Goal: Information Seeking & Learning: Find specific fact

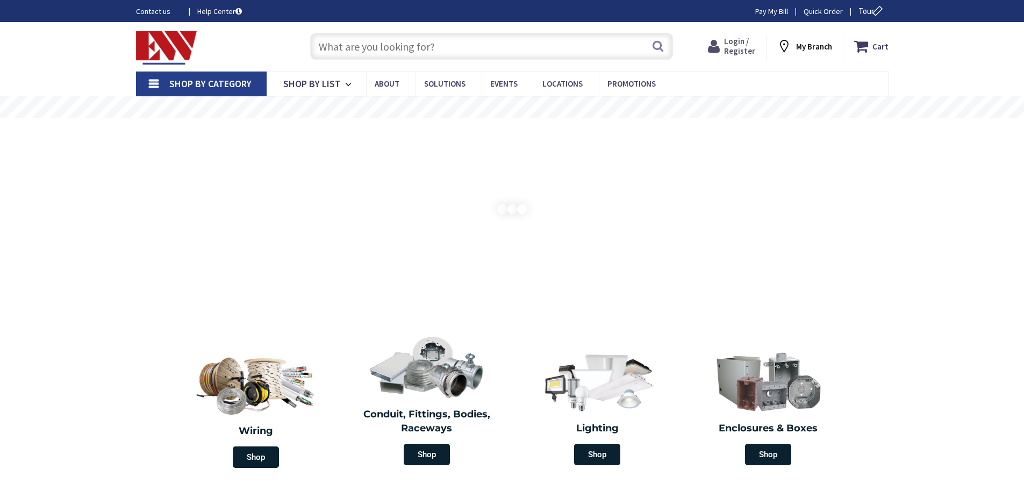
click at [742, 40] on span "Login / Register" at bounding box center [739, 46] width 31 height 20
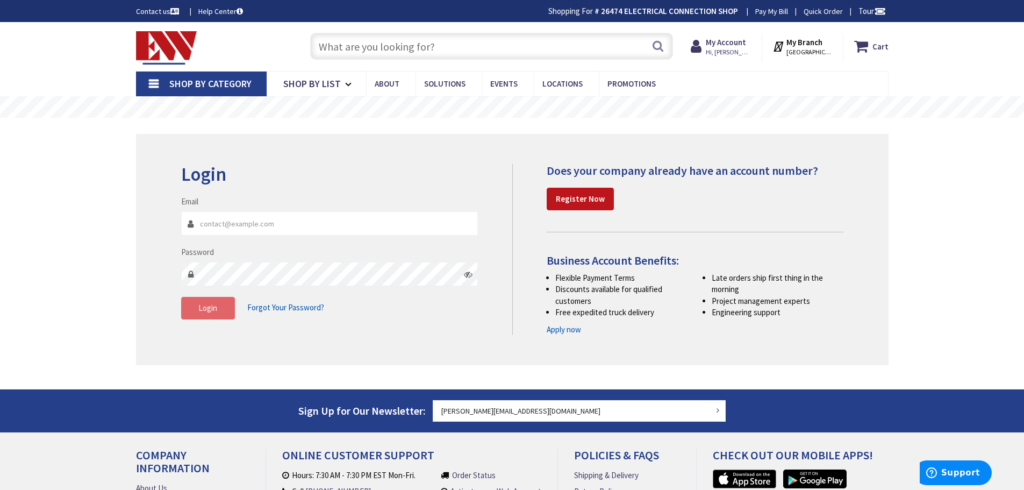
type input "samuel@electricalconnectioninc.com"
click at [227, 305] on button "Login" at bounding box center [208, 308] width 54 height 23
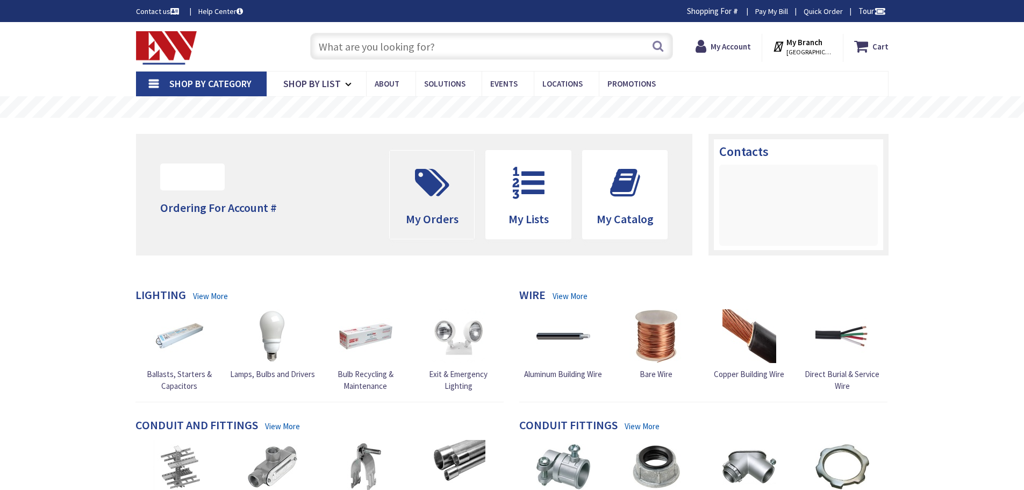
click at [441, 190] on icon at bounding box center [432, 183] width 45 height 32
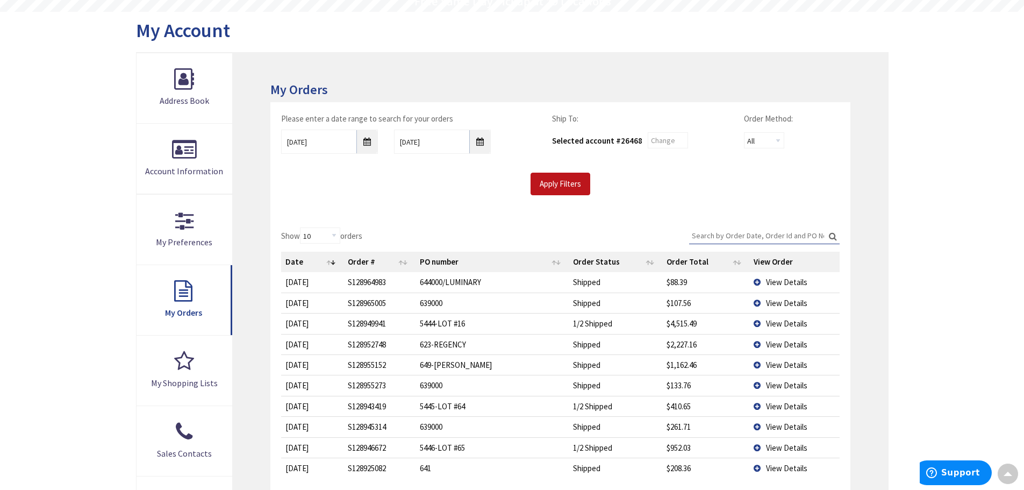
click at [755, 302] on td "View Details" at bounding box center [794, 302] width 90 height 20
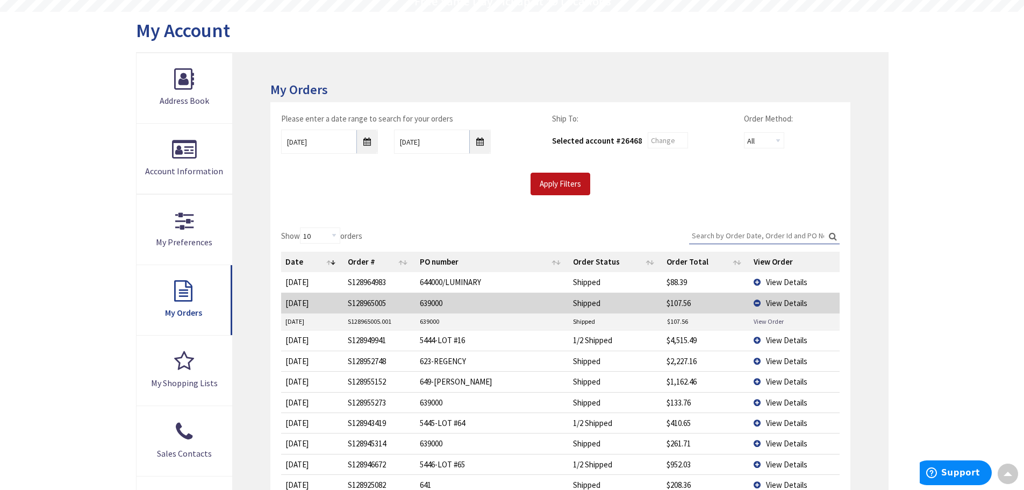
click at [763, 320] on link "View Order" at bounding box center [769, 321] width 30 height 9
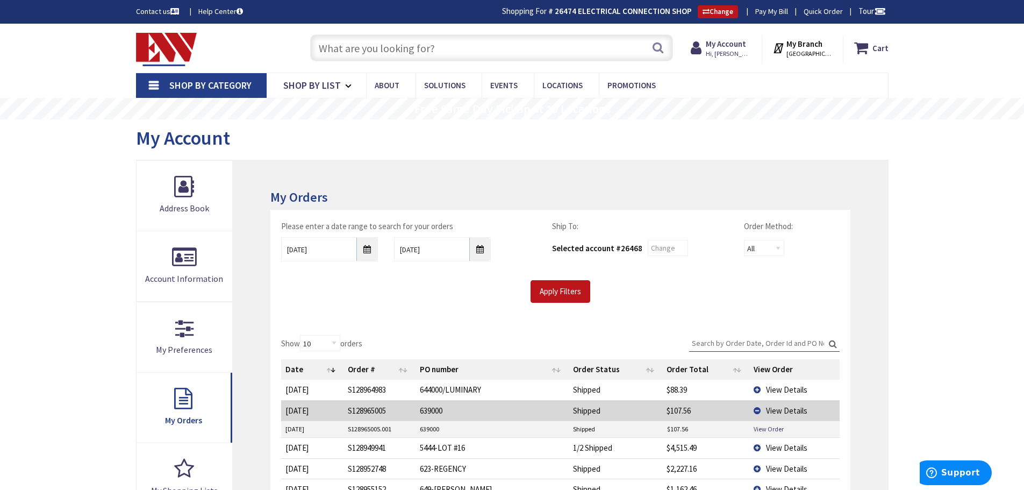
click at [425, 44] on input "text" at bounding box center [491, 47] width 363 height 27
click at [762, 426] on link "View Order" at bounding box center [769, 428] width 30 height 9
click at [419, 49] on input "text" at bounding box center [491, 47] width 363 height 27
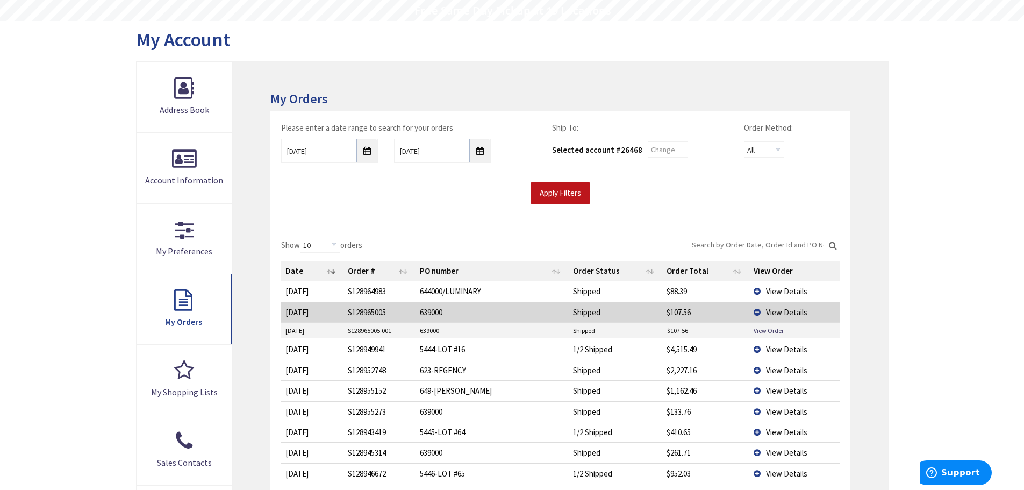
scroll to position [215, 0]
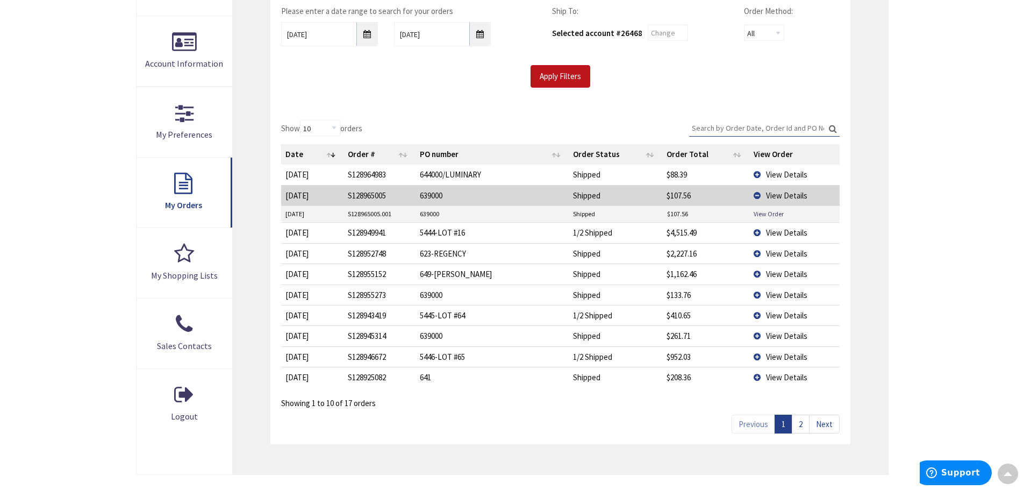
click at [756, 195] on td "View Details" at bounding box center [794, 195] width 90 height 20
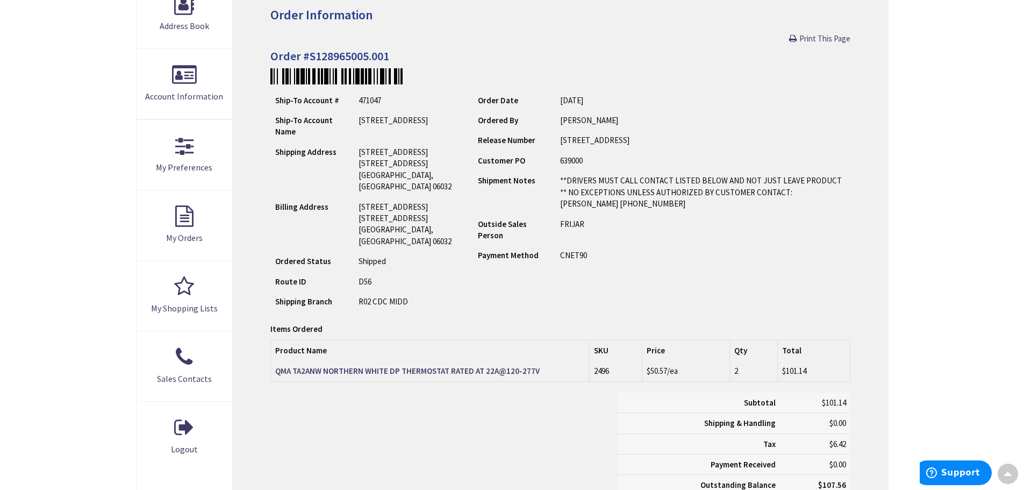
scroll to position [163, 0]
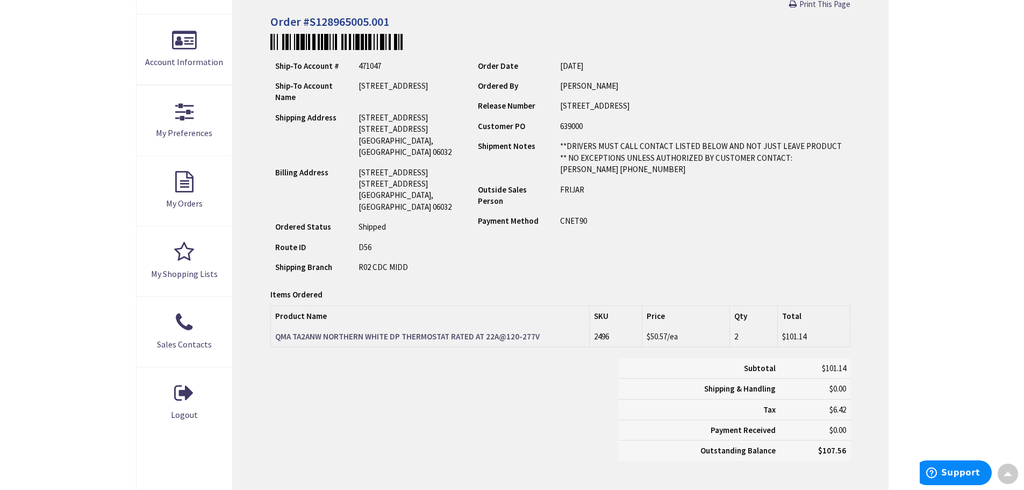
click at [461, 341] on strong "QMA TA2ANW NORTHERN WHITE DP THERMOSTAT RATED AT 22A@120-277V" at bounding box center [407, 336] width 265 height 10
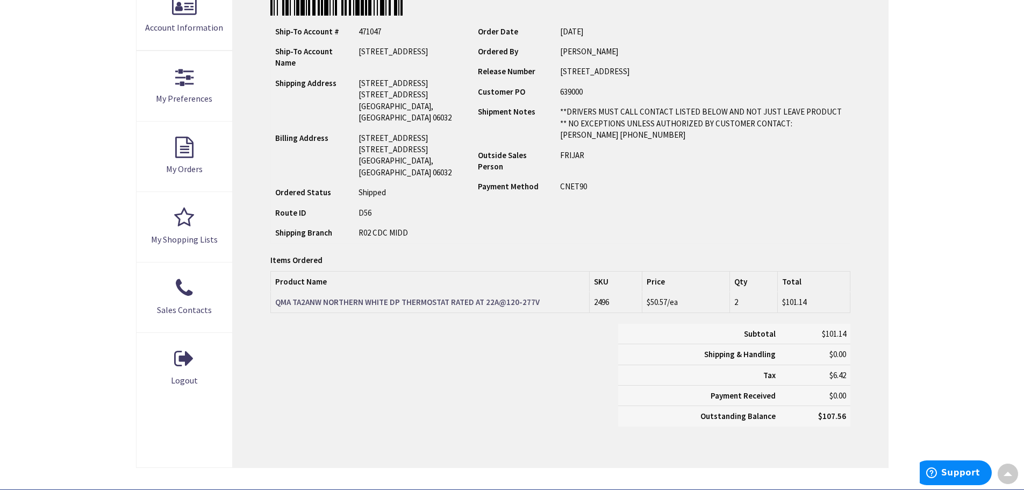
scroll to position [270, 0]
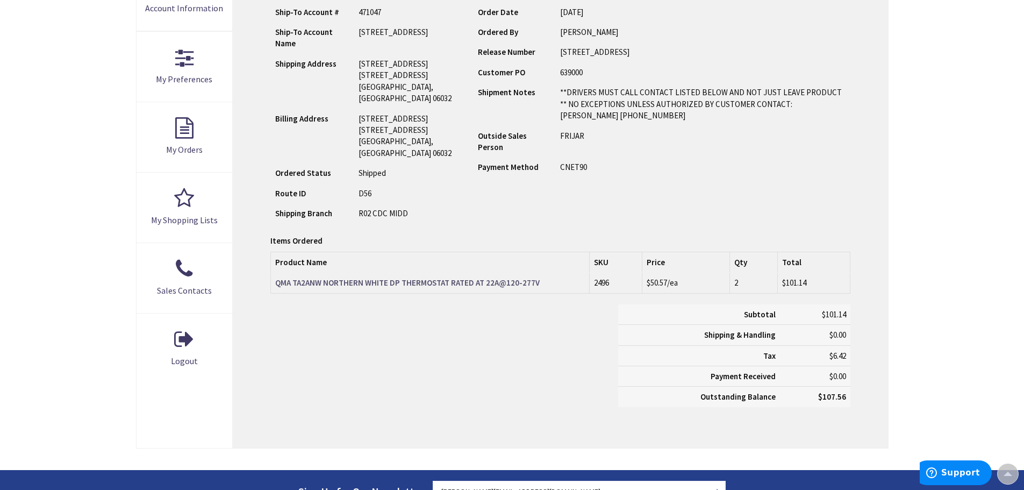
click at [477, 288] on strong "QMA TA2ANW NORTHERN WHITE DP THERMOSTAT RATED AT 22A@120-277V" at bounding box center [407, 282] width 265 height 10
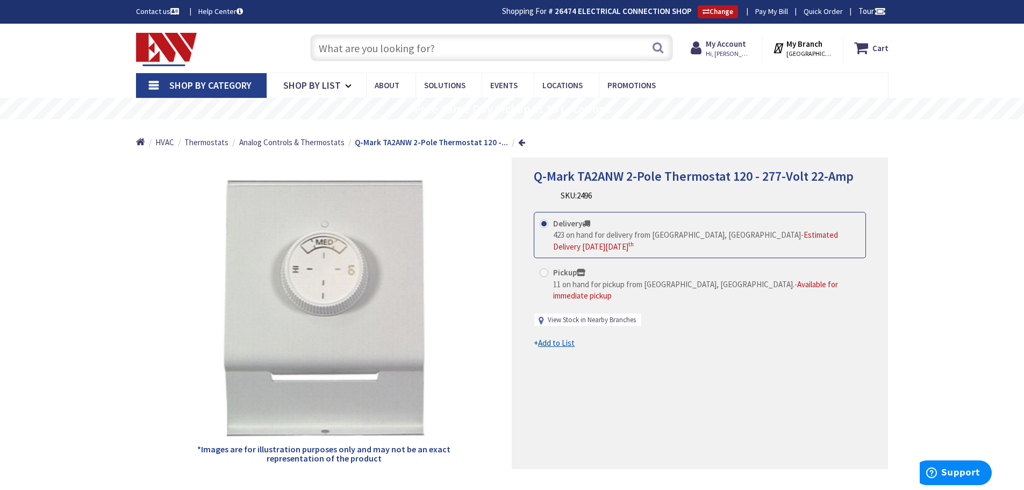
click at [619, 315] on link "View Stock in Nearby Branches" at bounding box center [592, 320] width 88 height 10
select select "data-availability"
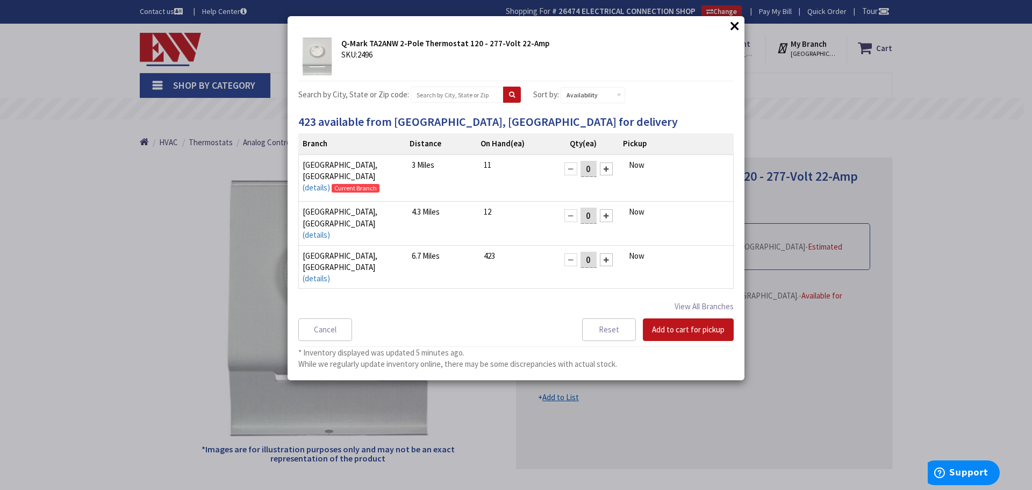
click at [735, 27] on button "×" at bounding box center [735, 26] width 16 height 16
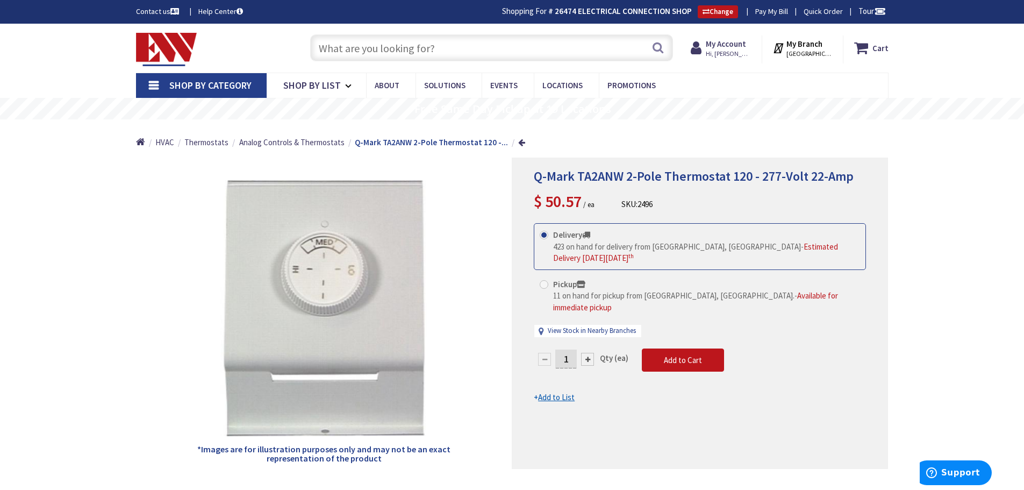
click at [521, 52] on input "text" at bounding box center [491, 47] width 363 height 27
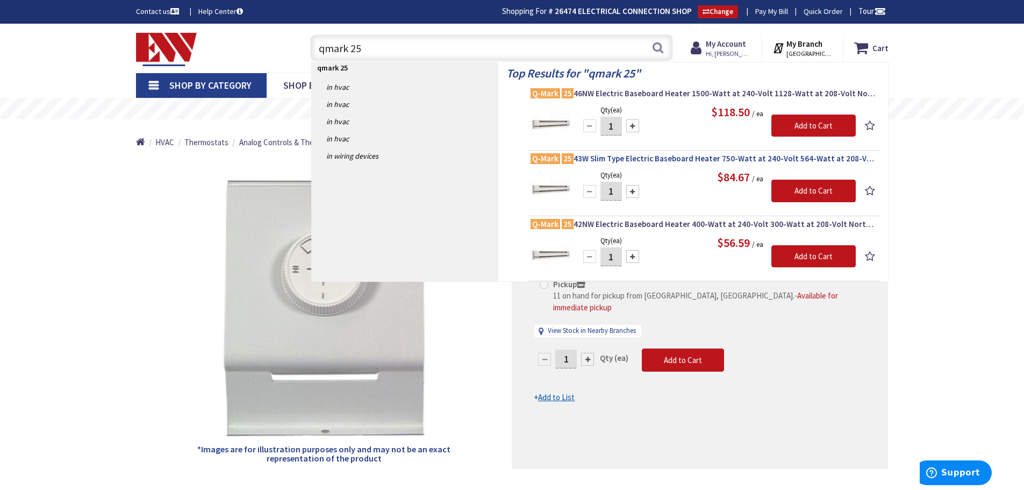
type input "qmark 25"
click at [673, 153] on span "Q-Mark 25 43W Slim Type Electric Baseboard Heater 750-Watt at 240-Volt 564-Watt…" at bounding box center [704, 158] width 347 height 11
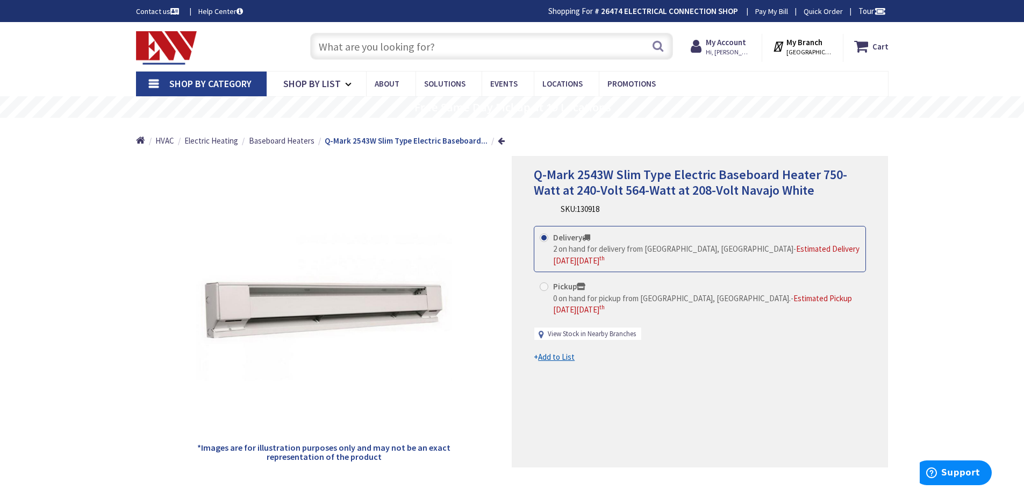
click at [613, 329] on link "View Stock in Nearby Branches" at bounding box center [592, 334] width 88 height 10
select select "data-availability"
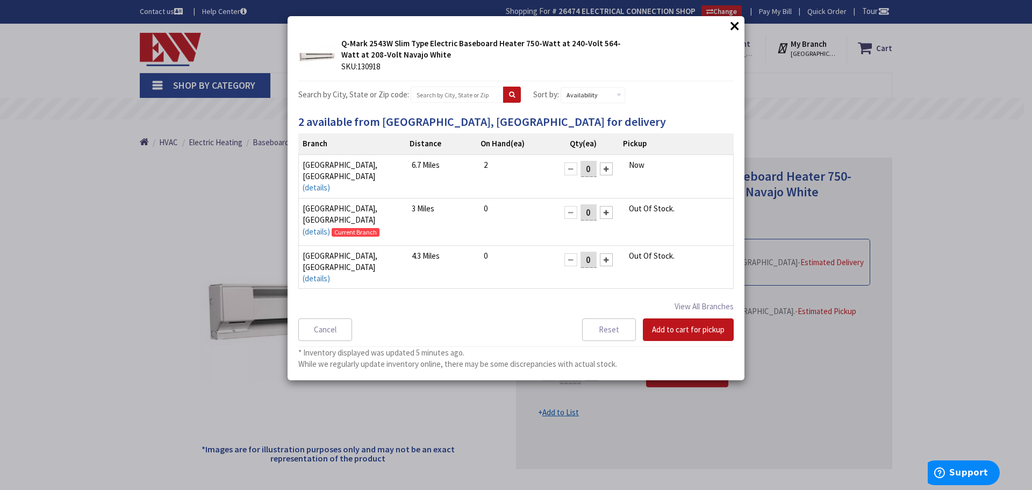
click at [736, 25] on button "×" at bounding box center [735, 26] width 16 height 16
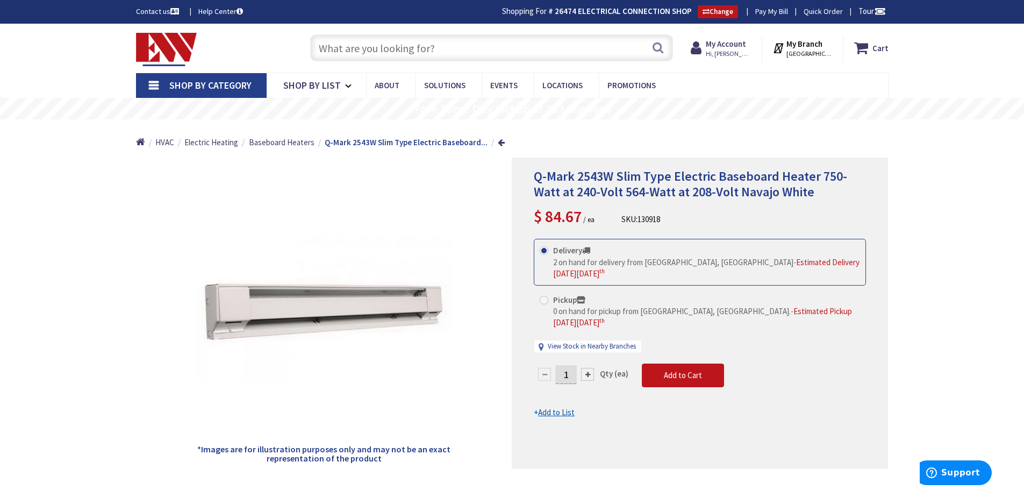
click at [503, 51] on input "text" at bounding box center [491, 47] width 363 height 27
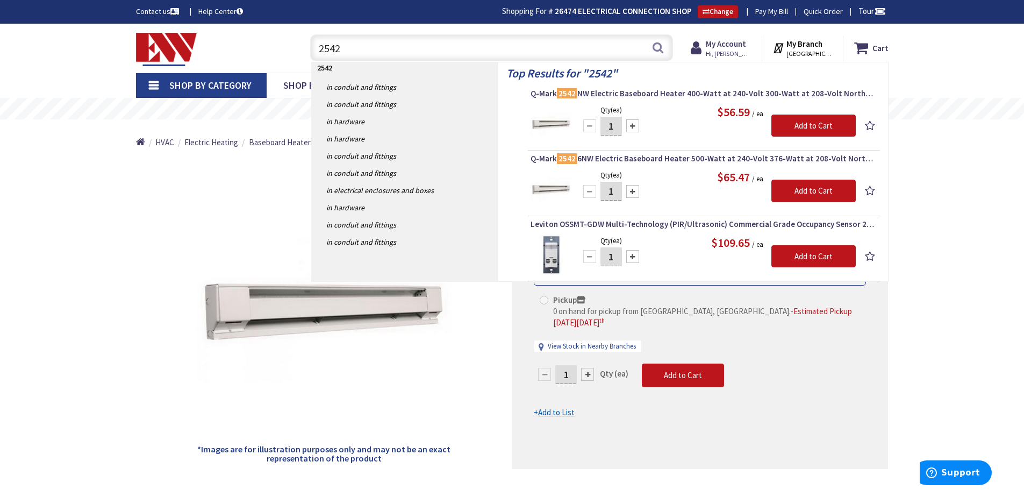
click at [373, 46] on input "2542" at bounding box center [491, 47] width 363 height 27
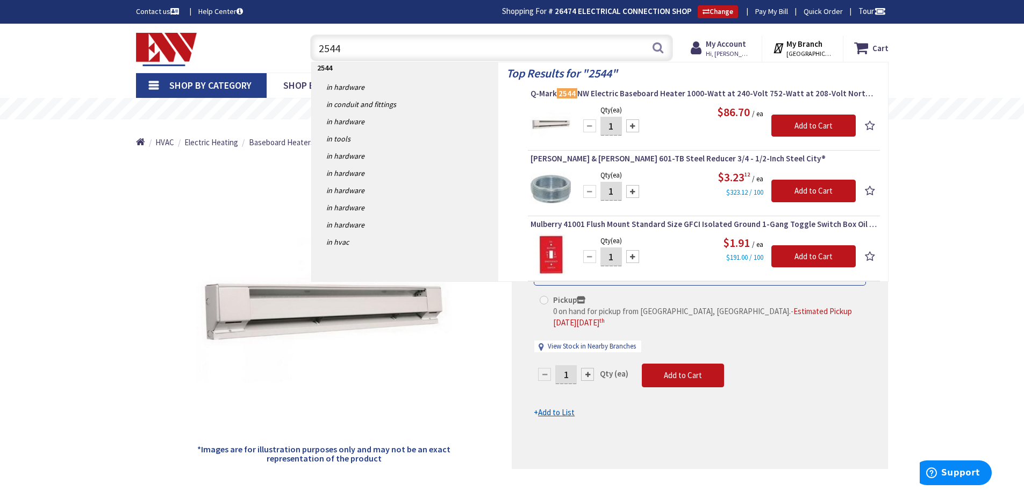
click at [427, 47] on input "2544" at bounding box center [491, 47] width 363 height 27
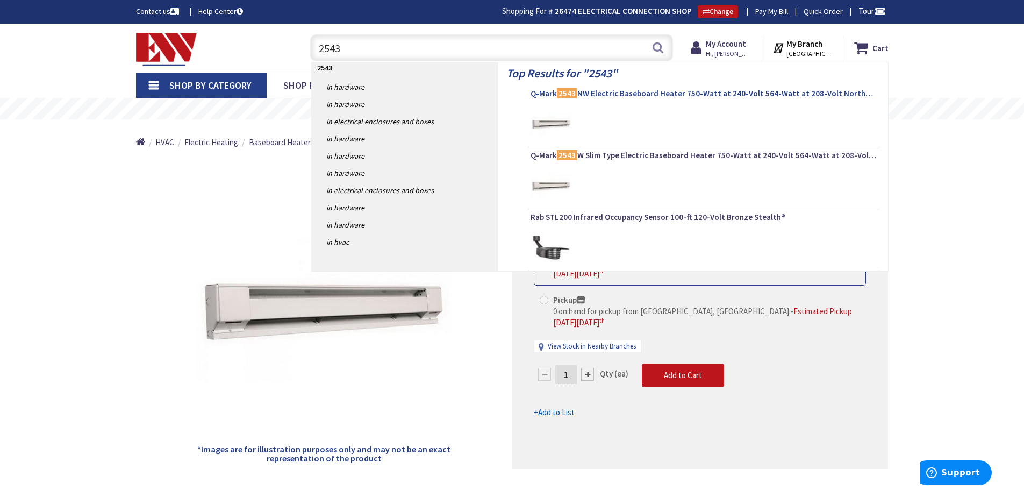
type input "2543"
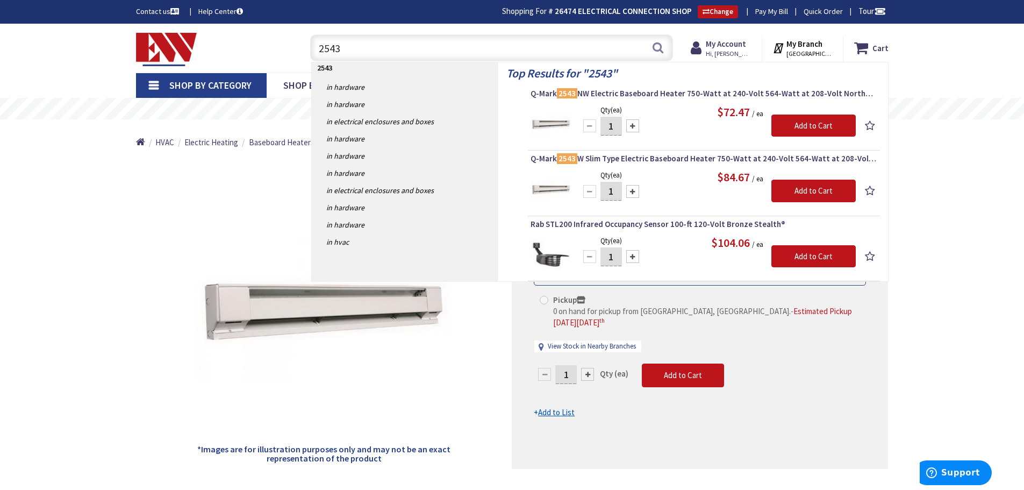
click at [563, 419] on div "Q-Mark 2543W Slim Type Electric Baseboard Heater 750-Watt at 240-Volt 564-Watt …" at bounding box center [700, 313] width 376 height 311
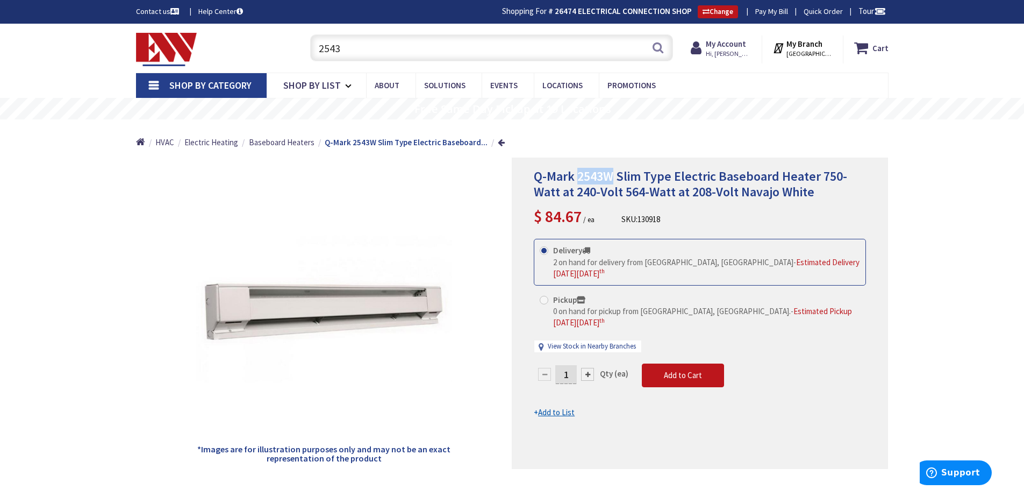
drag, startPoint x: 578, startPoint y: 176, endPoint x: 613, endPoint y: 174, distance: 35.5
click at [613, 174] on span "Q-Mark 2543W Slim Type Electric Baseboard Heater 750-Watt at 240-Volt 564-Watt …" at bounding box center [690, 184] width 313 height 32
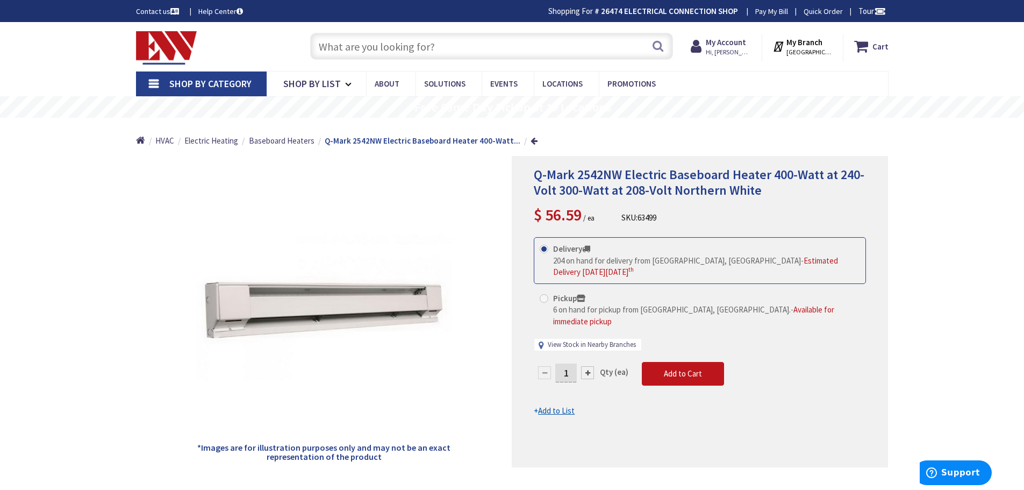
click at [611, 340] on link "View Stock in Nearby Branches" at bounding box center [592, 345] width 88 height 10
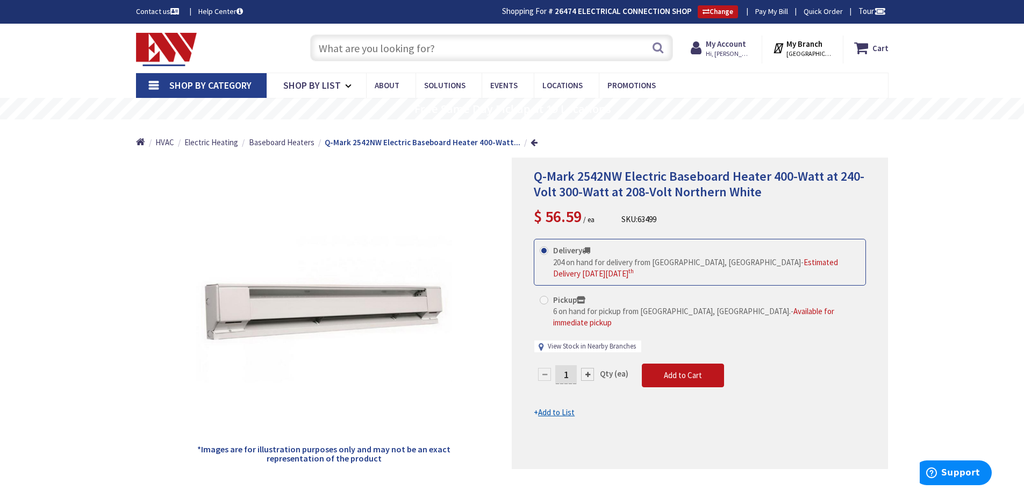
click at [590, 341] on link "View Stock in Nearby Branches" at bounding box center [592, 346] width 88 height 10
select select "data-availability"
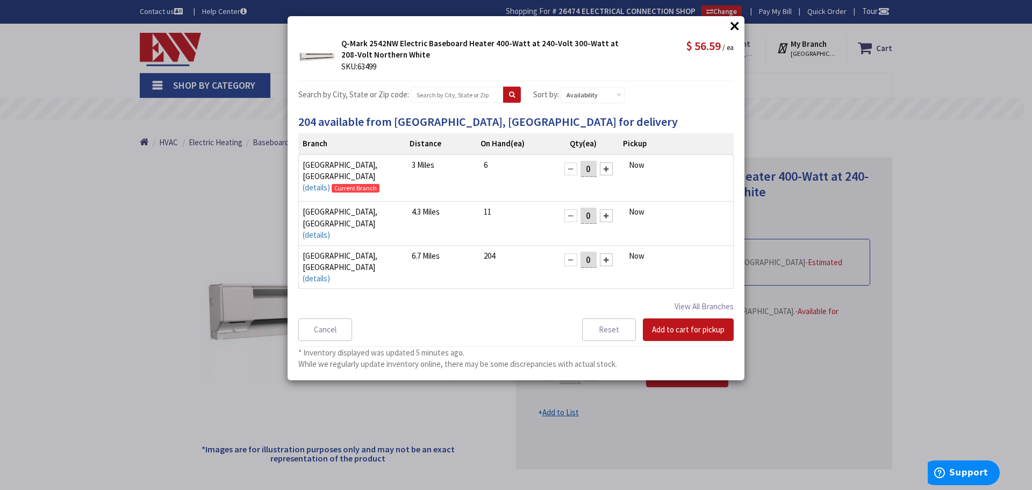
drag, startPoint x: 737, startPoint y: 26, endPoint x: 719, endPoint y: 30, distance: 18.0
click at [734, 28] on button "×" at bounding box center [735, 26] width 16 height 16
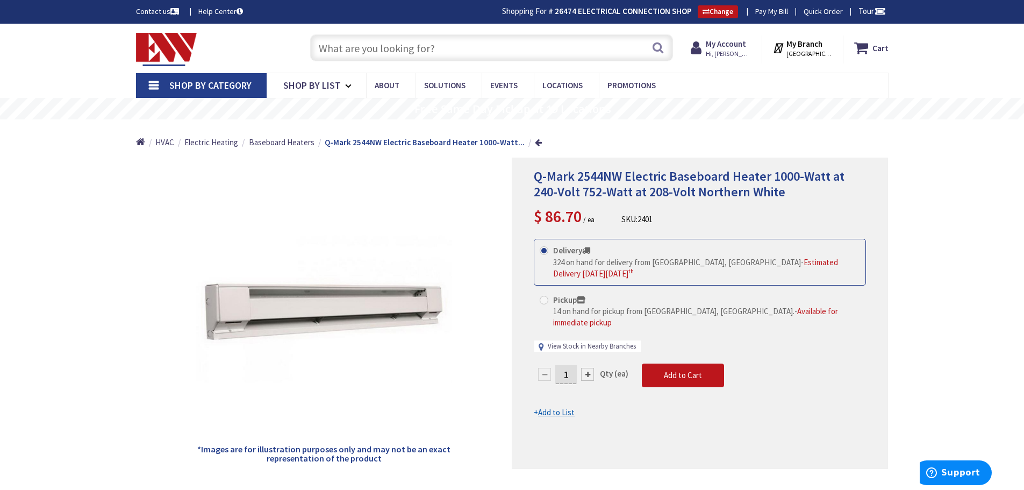
click at [601, 341] on link "View Stock in Nearby Branches" at bounding box center [592, 346] width 88 height 10
select select "data-availability"
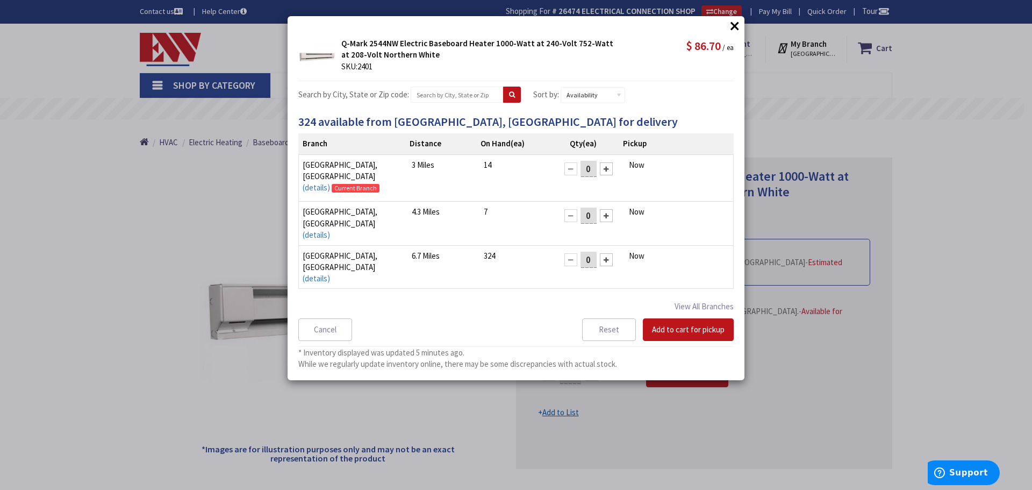
click at [736, 25] on button "×" at bounding box center [735, 26] width 16 height 16
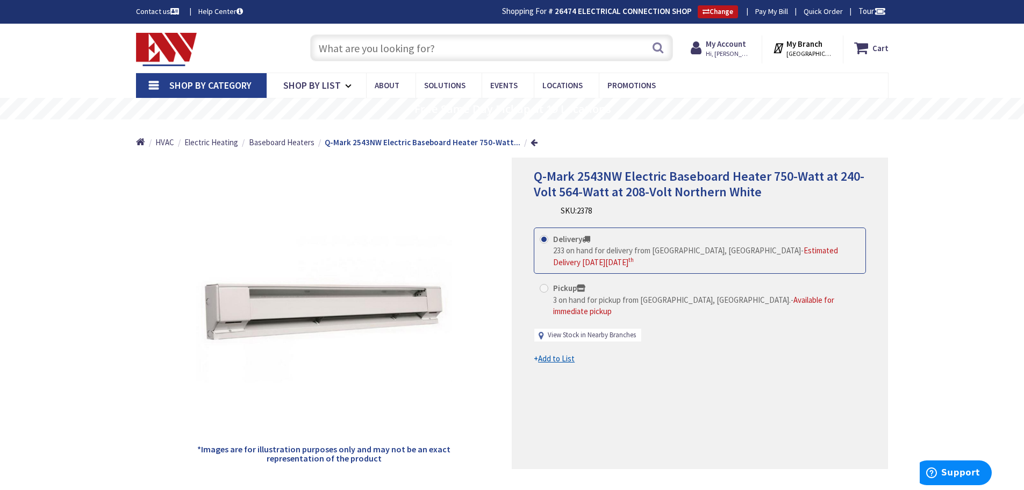
click at [610, 330] on link "View Stock in Nearby Branches" at bounding box center [592, 335] width 88 height 10
select select "data-availability"
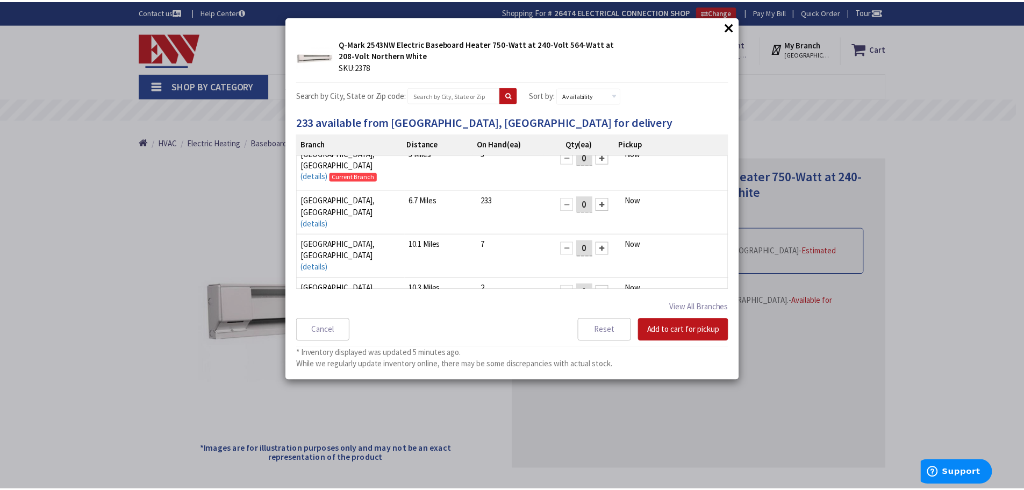
scroll to position [15, 0]
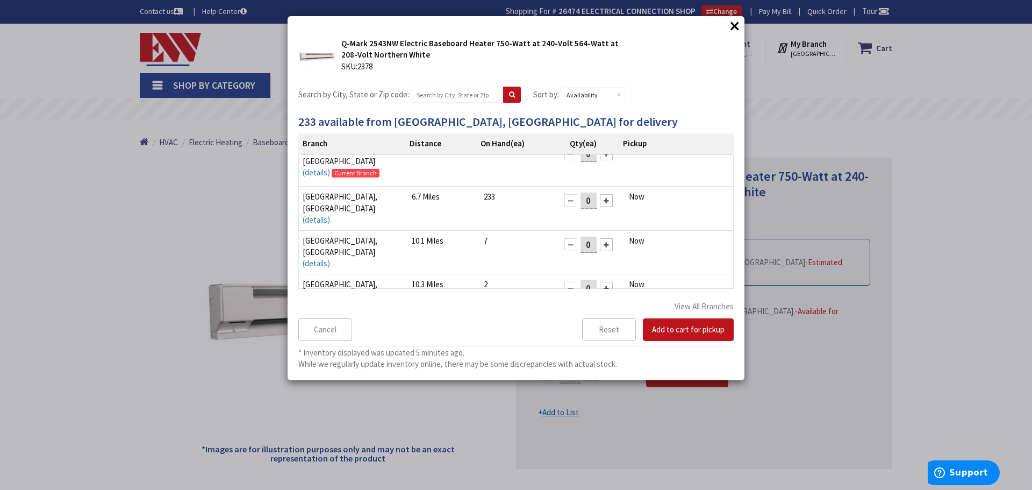
click at [736, 28] on button "×" at bounding box center [735, 26] width 16 height 16
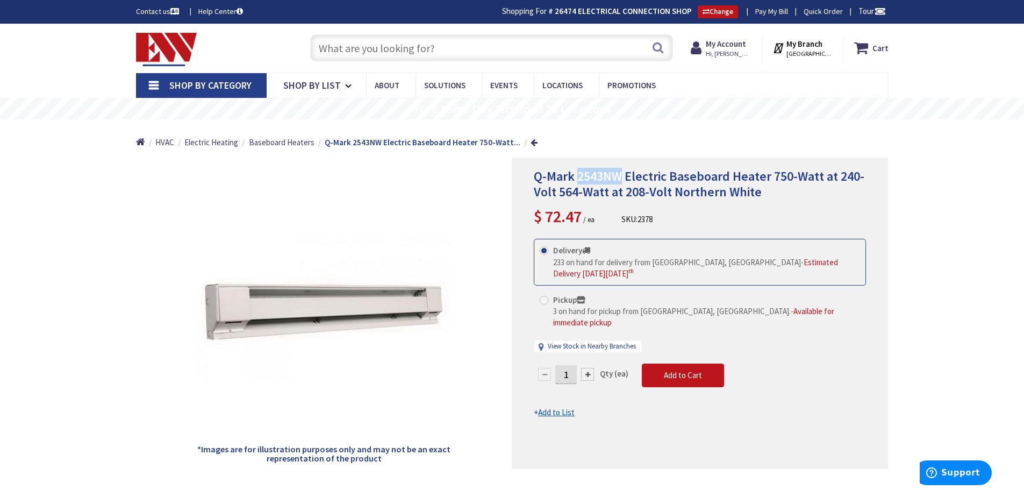
drag, startPoint x: 577, startPoint y: 177, endPoint x: 623, endPoint y: 176, distance: 45.7
click at [623, 176] on span "Q-Mark 2543NW Electric Baseboard Heater 750-Watt at 240-Volt 564-Watt at 208-Vo…" at bounding box center [699, 184] width 331 height 32
copy span "2543NW"
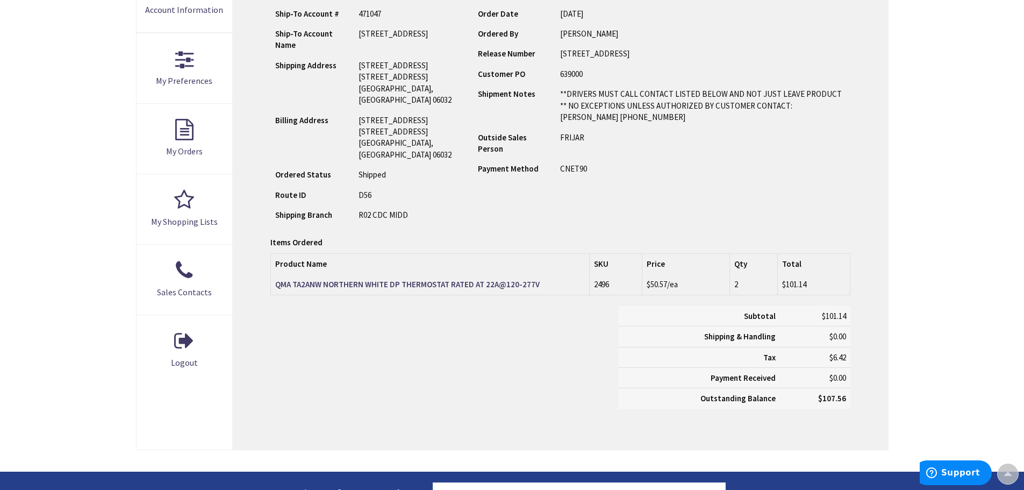
scroll to position [270, 0]
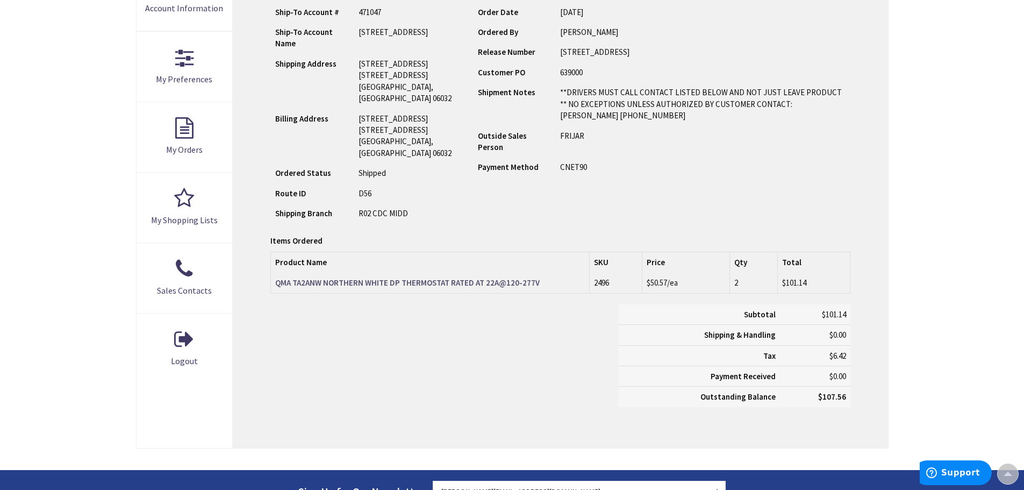
click at [349, 288] on strong "QMA TA2ANW NORTHERN WHITE DP THERMOSTAT RATED AT 22A@120-277V" at bounding box center [407, 282] width 265 height 10
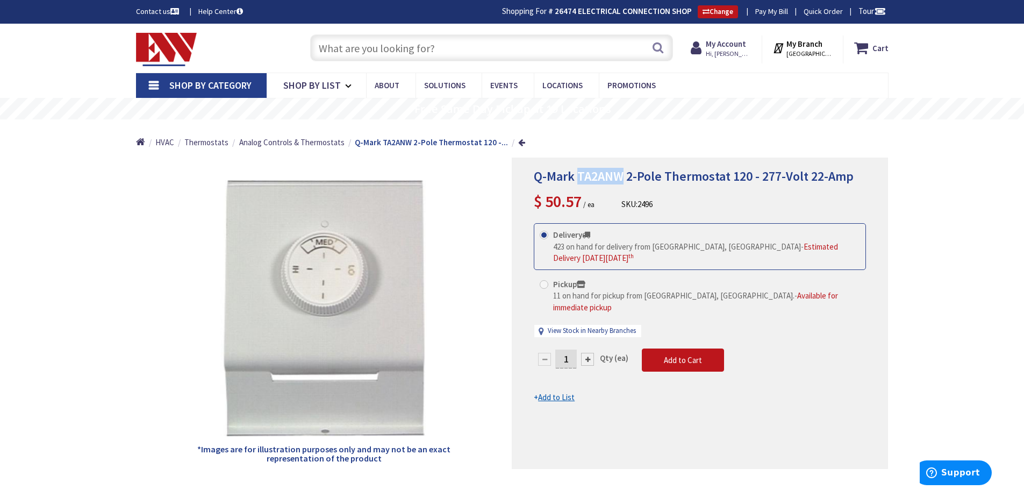
drag, startPoint x: 578, startPoint y: 177, endPoint x: 624, endPoint y: 177, distance: 45.2
click at [624, 177] on span "Q-Mark TA2ANW 2-Pole Thermostat 120 - 277-Volt 22-Amp" at bounding box center [694, 176] width 320 height 17
copy span "TA2ANW"
